Goal: Task Accomplishment & Management: Use online tool/utility

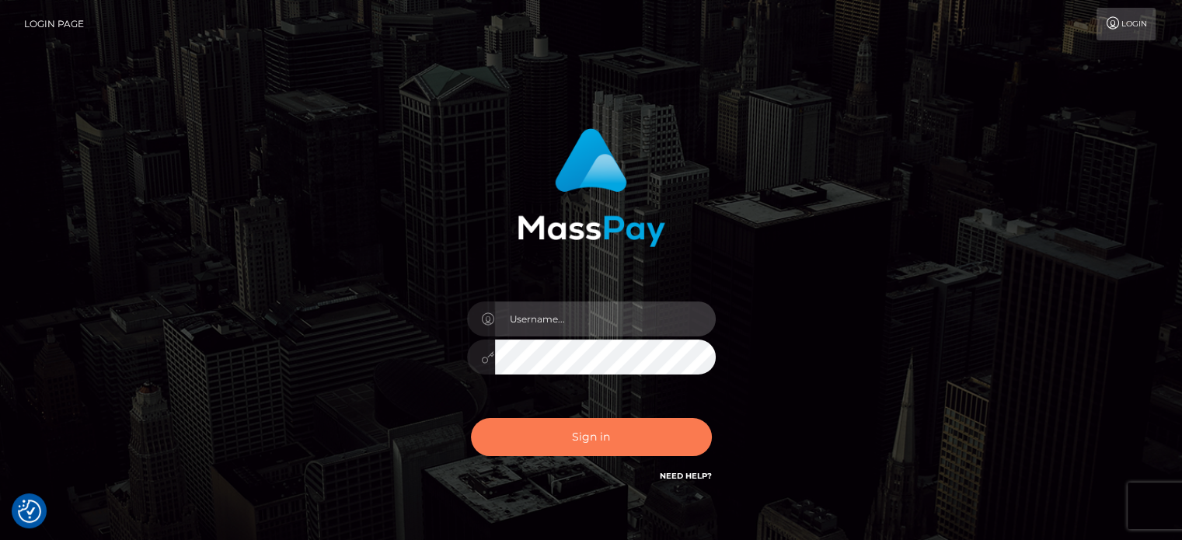
type input "kristy.ai"
click at [557, 443] on button "Sign in" at bounding box center [591, 437] width 241 height 38
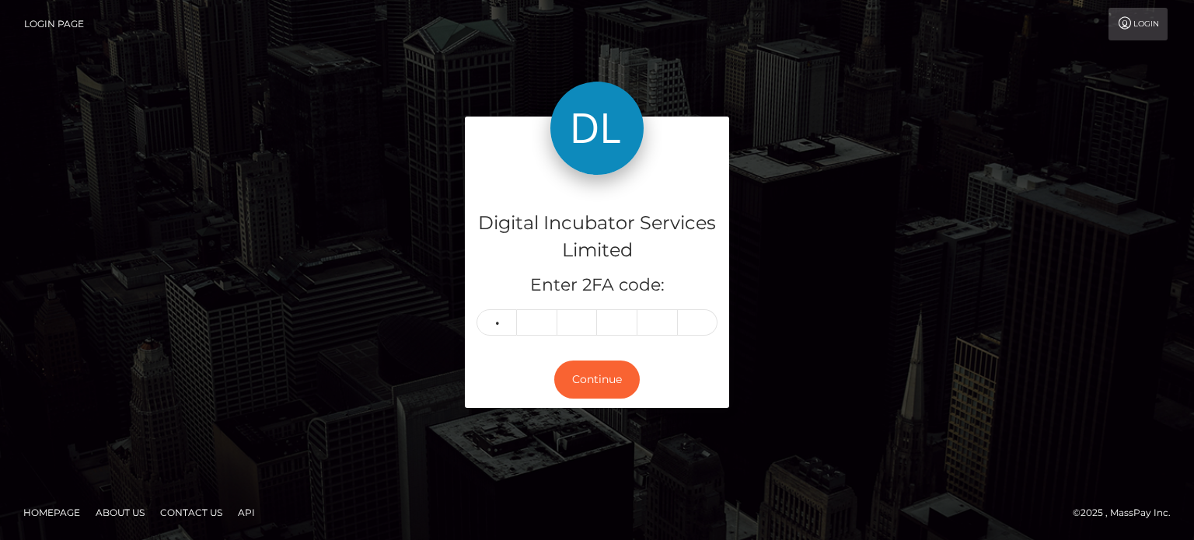
type input "3"
type input "6"
type input "5"
type input "4"
type input "5"
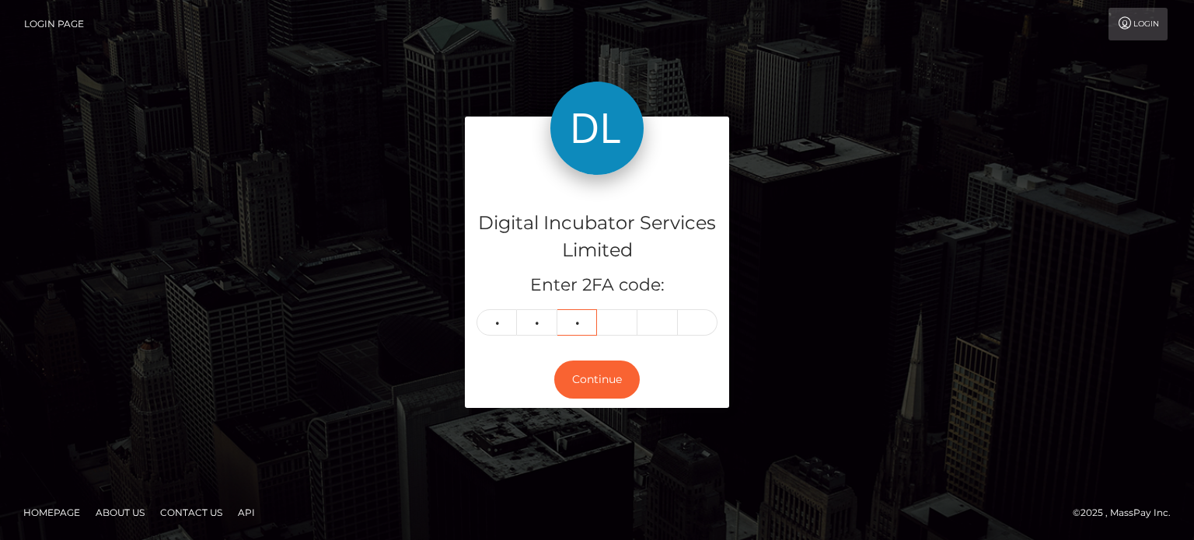
type input "7"
type input "8"
type input "5"
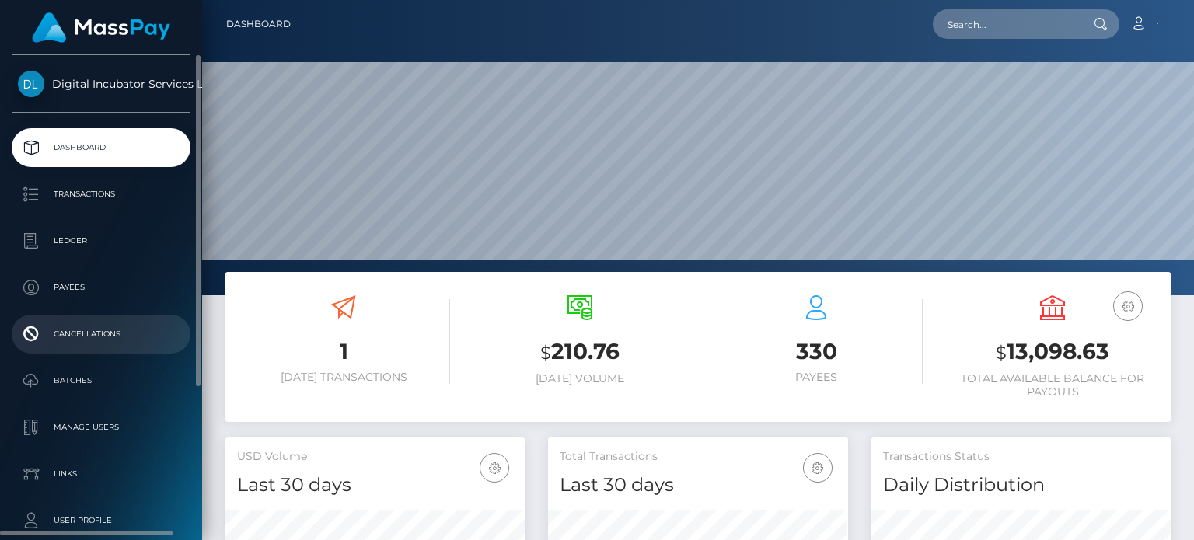
scroll to position [275, 298]
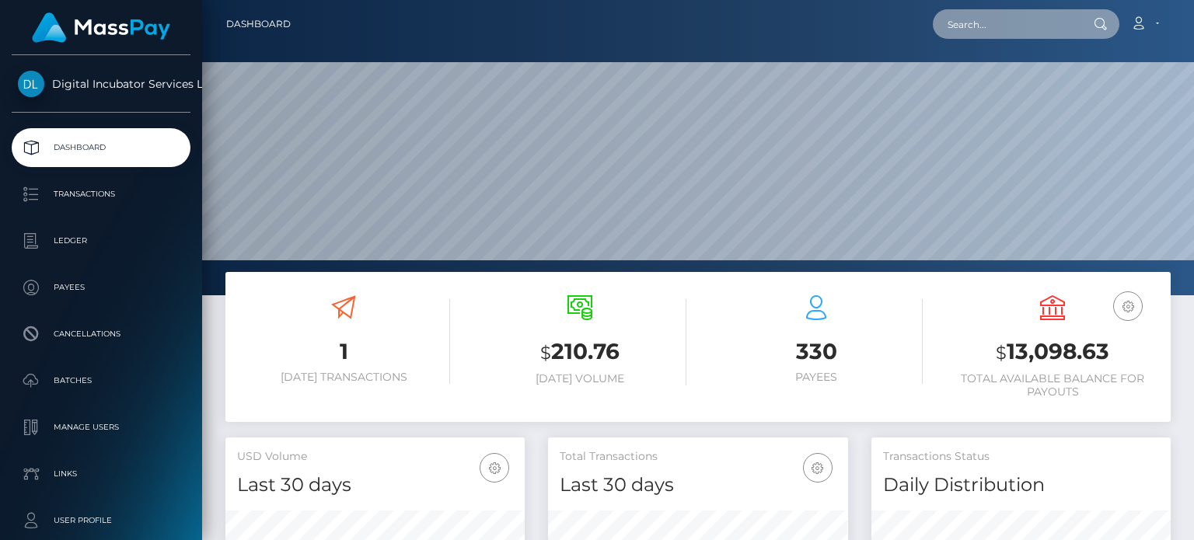
click at [1016, 16] on input "text" at bounding box center [1005, 24] width 146 height 30
type input "[PERSON_NAME]"
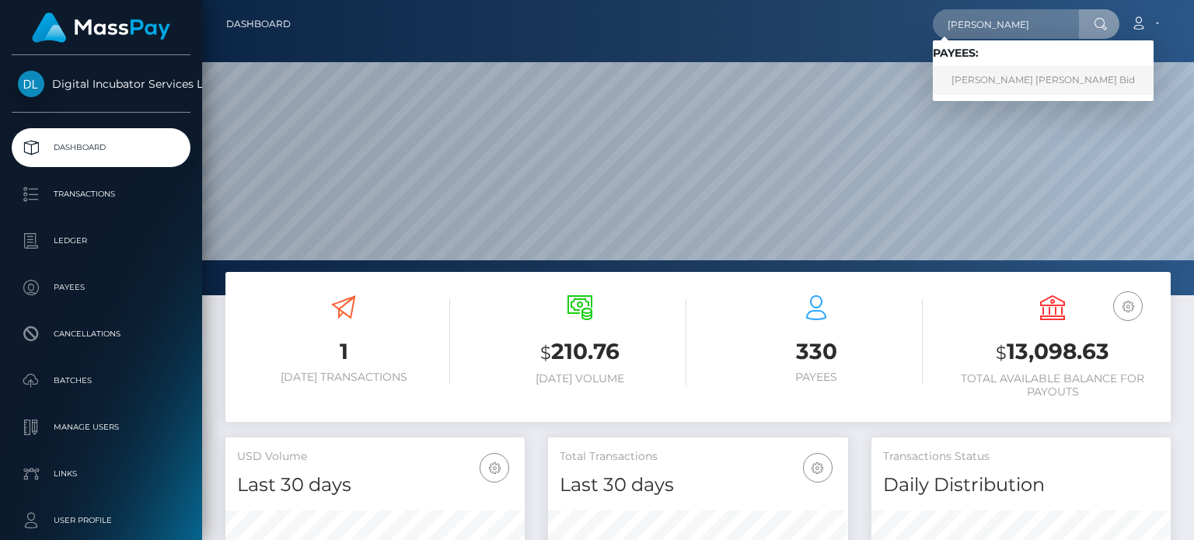
click at [1013, 75] on link "[PERSON_NAME] [PERSON_NAME] Bid" at bounding box center [1042, 80] width 221 height 29
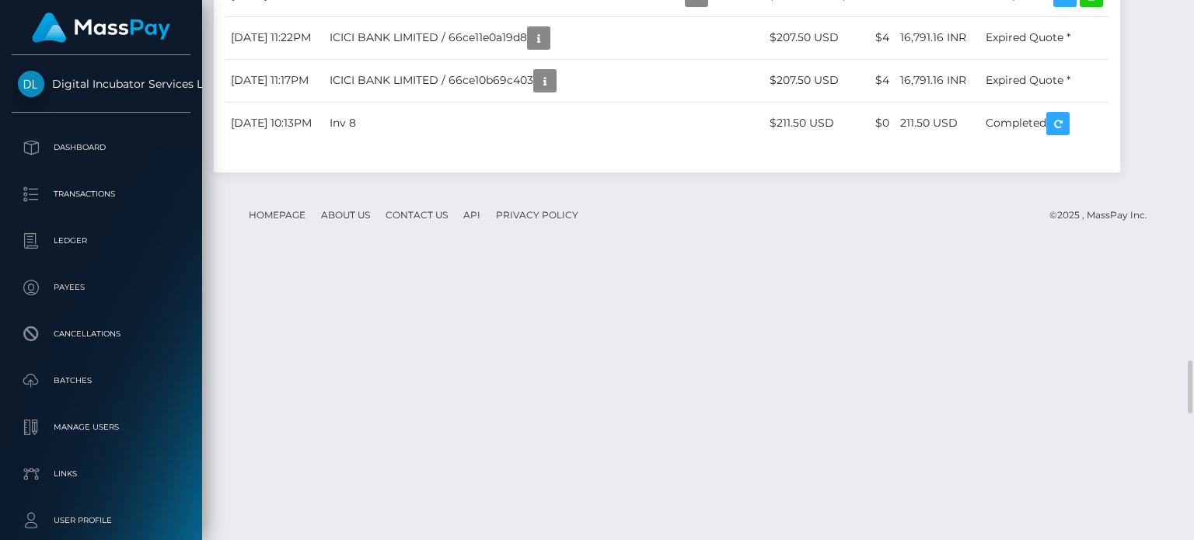
scroll to position [3730, 0]
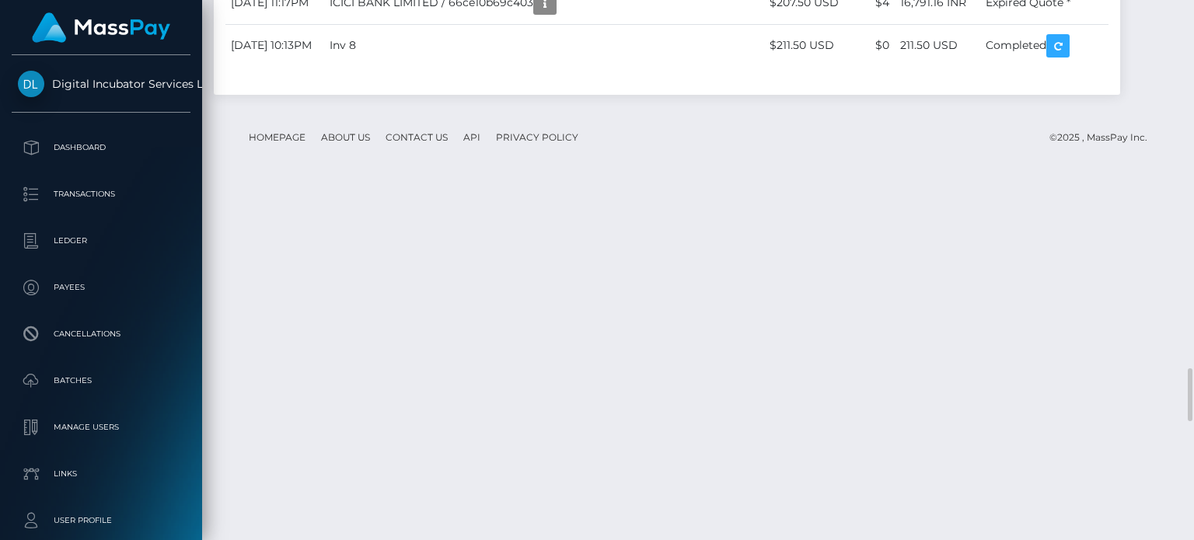
drag, startPoint x: 556, startPoint y: 319, endPoint x: 393, endPoint y: 322, distance: 162.4
copy td "Invoice #5 20250825 $200.00"
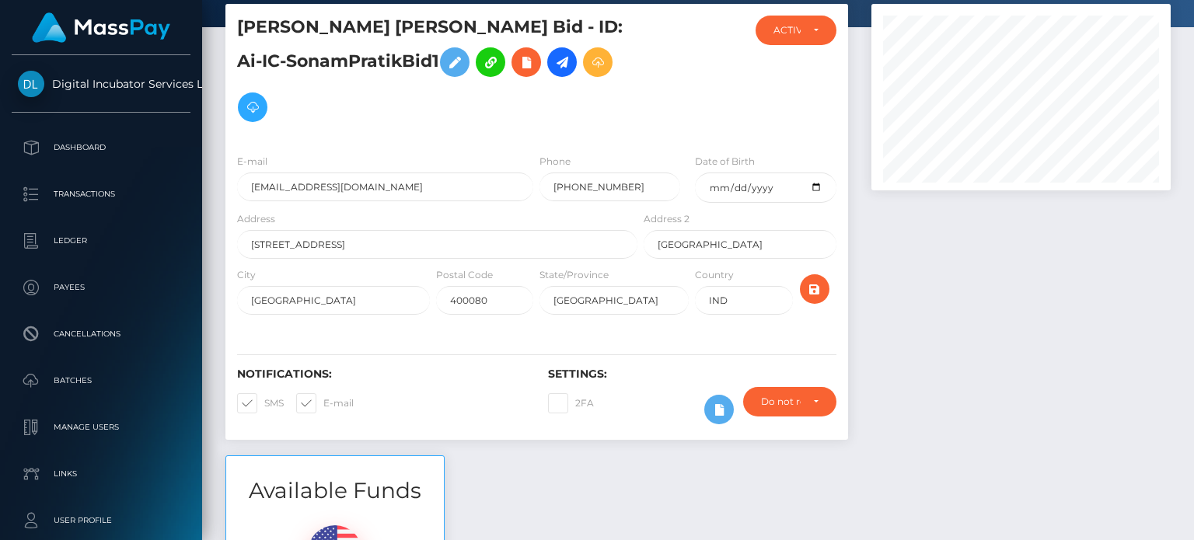
scroll to position [0, 0]
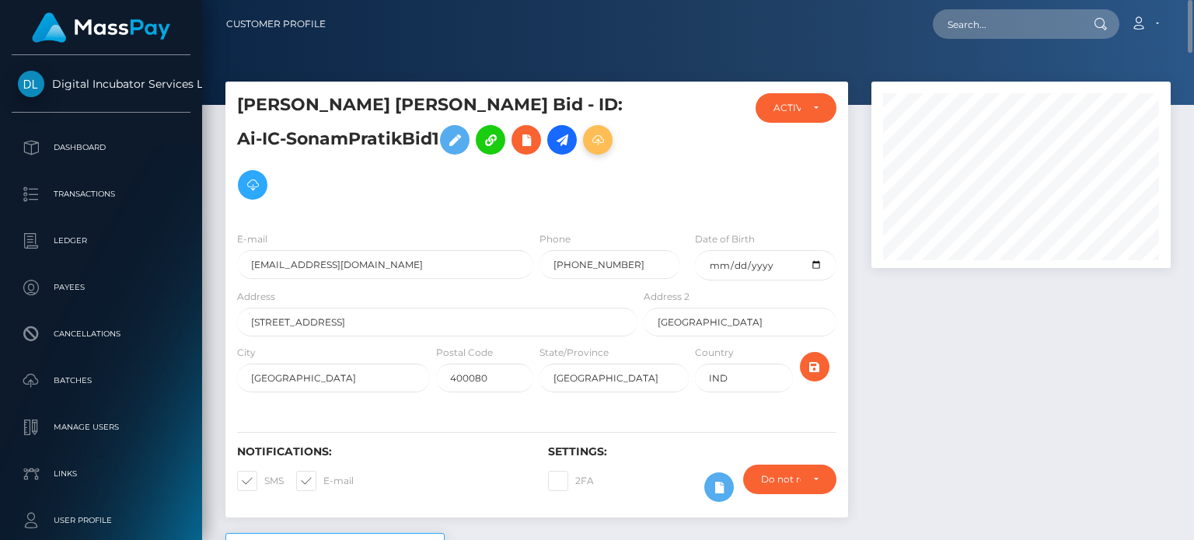
click at [588, 143] on icon at bounding box center [597, 140] width 19 height 19
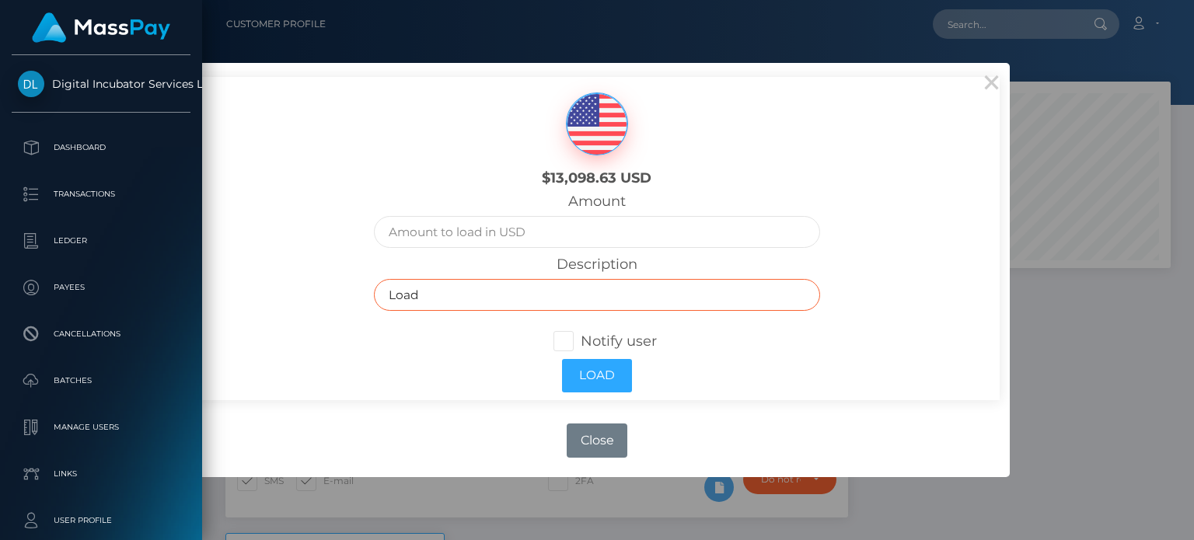
drag, startPoint x: 425, startPoint y: 295, endPoint x: 377, endPoint y: 292, distance: 48.3
click at [377, 292] on input "Load" at bounding box center [597, 295] width 446 height 32
paste input "Invoice #5 20250825 $200.00"
click at [451, 298] on input "Invoice #5 20250825 $200.00" at bounding box center [597, 295] width 446 height 32
click at [559, 294] on input "Invoice #6 0250923 $200.00" at bounding box center [597, 295] width 446 height 32
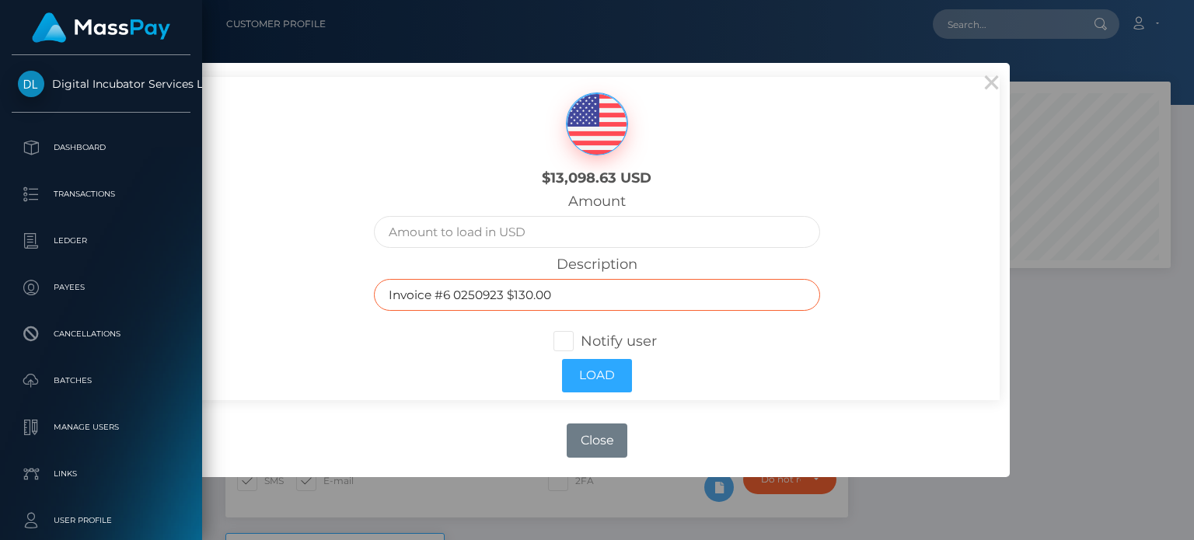
type input "Invoice #6 0250923 $130.00"
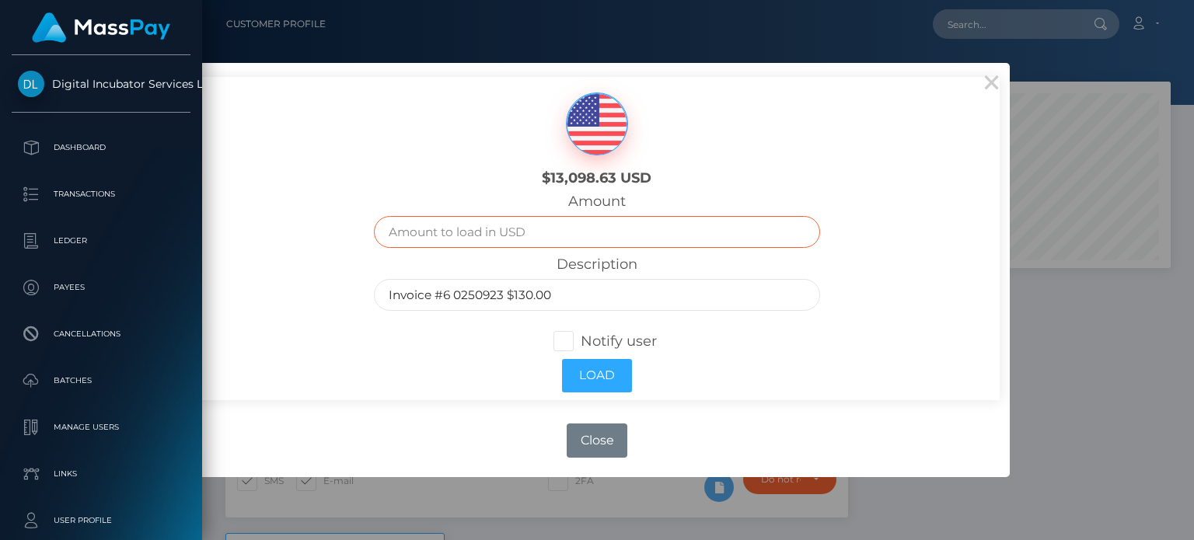
click at [476, 227] on input "text" at bounding box center [597, 232] width 446 height 32
type input "130.00"
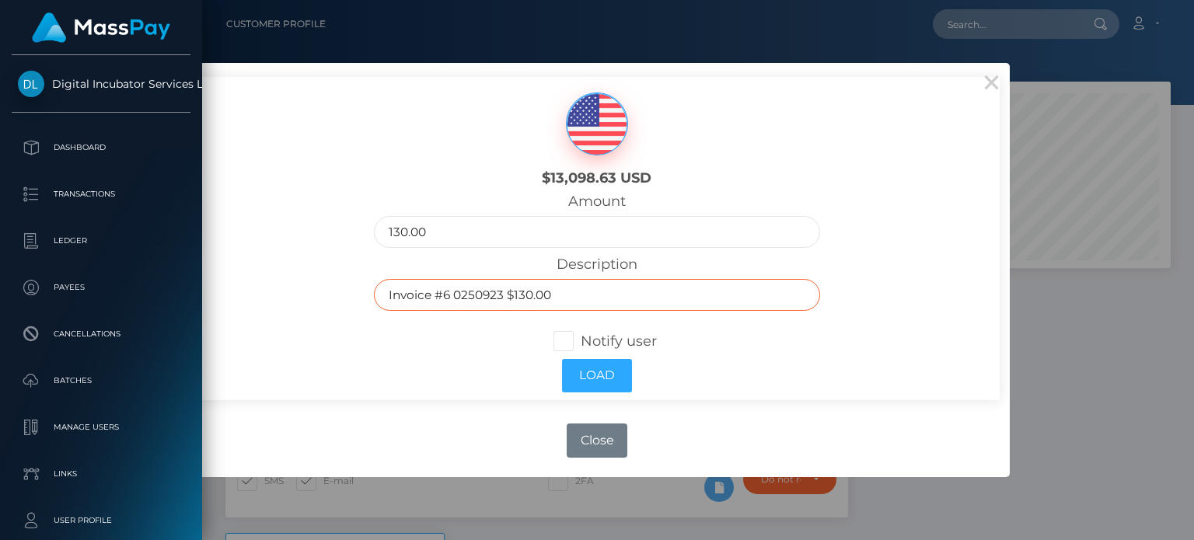
click at [467, 295] on input "Invoice #6 0250923 $130.00" at bounding box center [597, 295] width 446 height 32
click at [479, 295] on input "Invoice #6 20250923 $130.00" at bounding box center [597, 295] width 446 height 32
click at [453, 298] on input "Invoice #6 2025/09/23 $130.00" at bounding box center [597, 295] width 446 height 32
type input "Invoice #6 2025/09/23 $130.00"
click at [580, 341] on span at bounding box center [580, 341] width 0 height 17
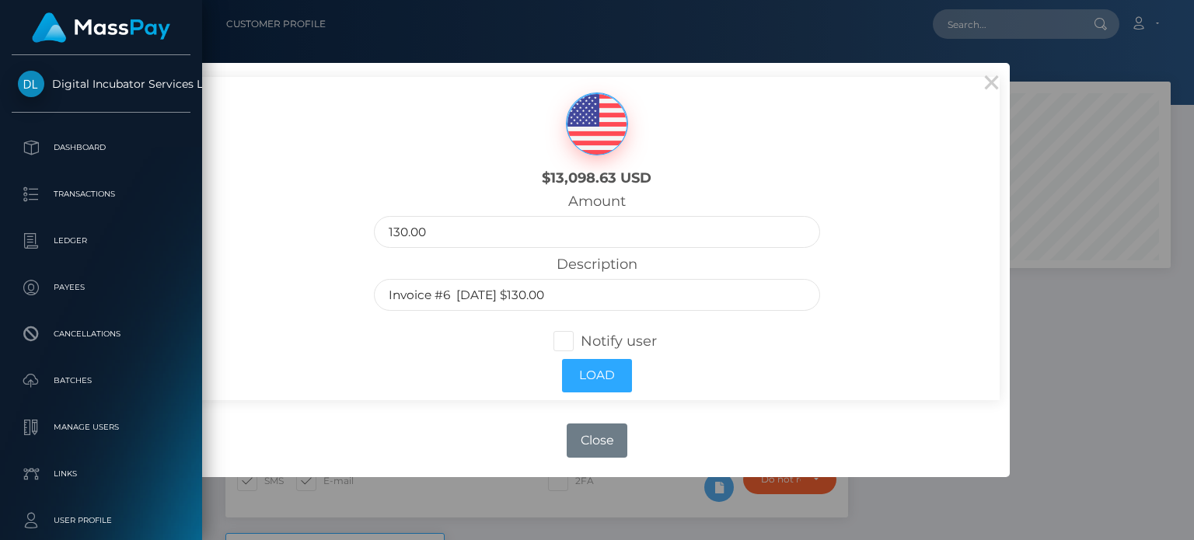
click at [569, 341] on input "Notify user" at bounding box center [570, 340] width 10 height 10
checkbox input "true"
click at [600, 378] on button "Load" at bounding box center [597, 375] width 70 height 33
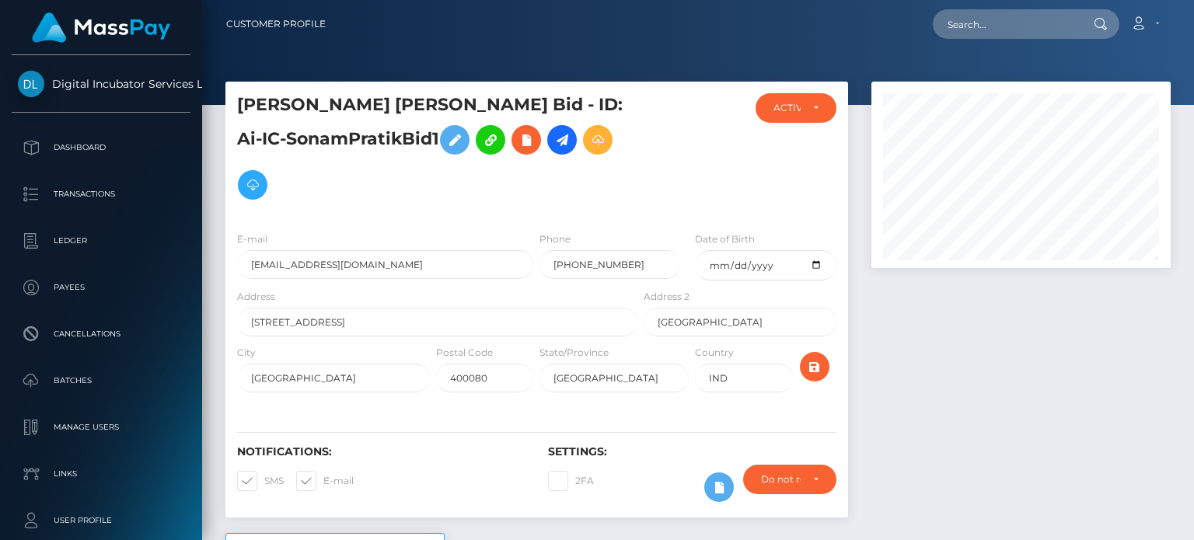
scroll to position [186, 298]
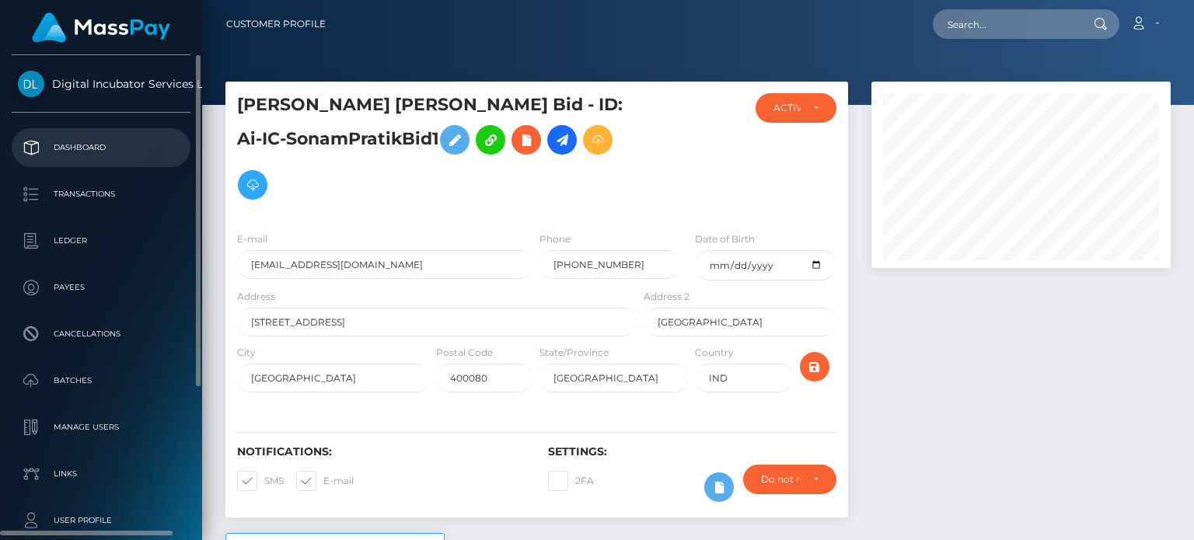
click at [64, 142] on p "Dashboard" at bounding box center [101, 147] width 166 height 23
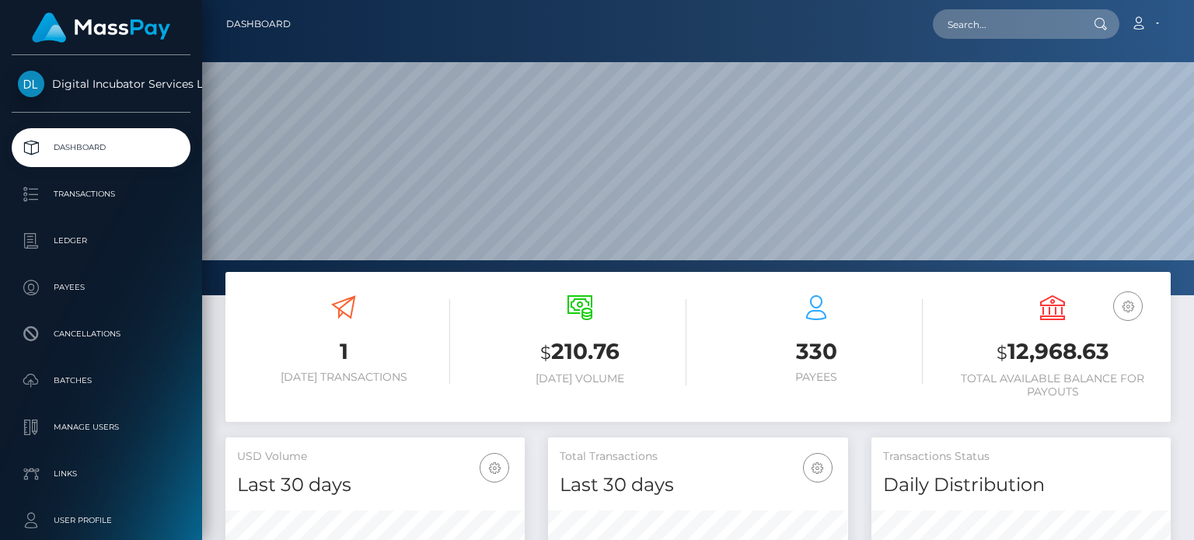
scroll to position [275, 298]
